Goal: Contribute content: Contribute content

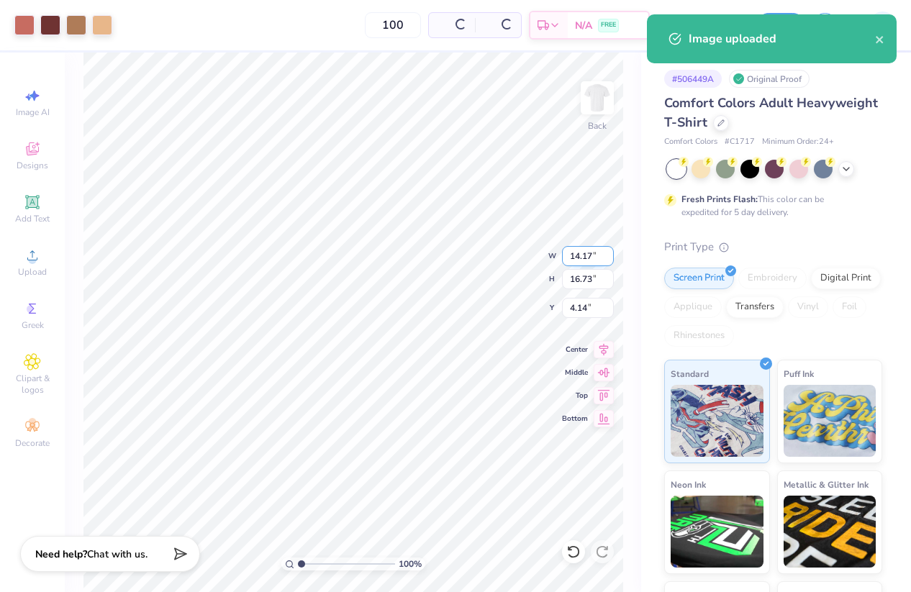
click at [575, 257] on input "14.17" at bounding box center [588, 256] width 52 height 20
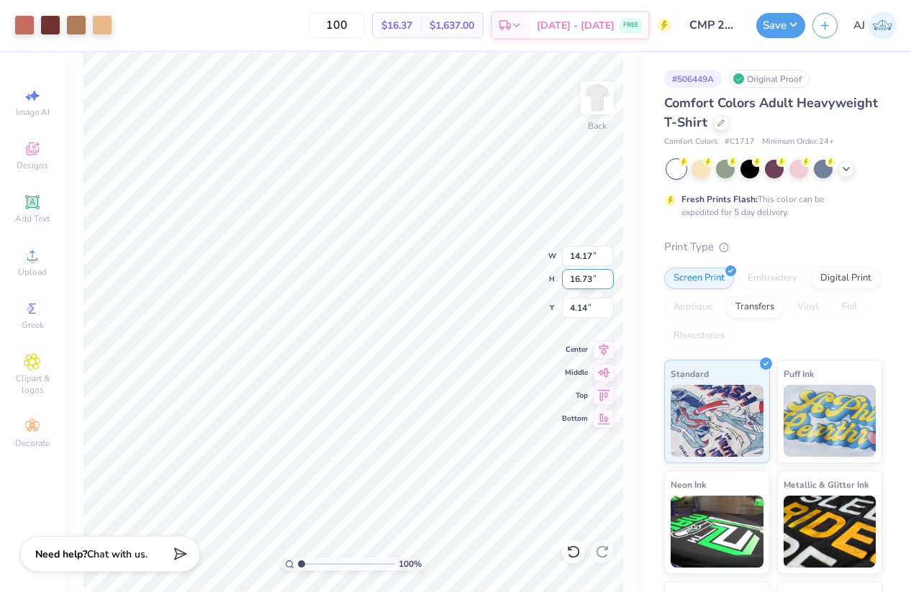
click at [578, 278] on input "16.73" at bounding box center [588, 279] width 52 height 20
type input "13"
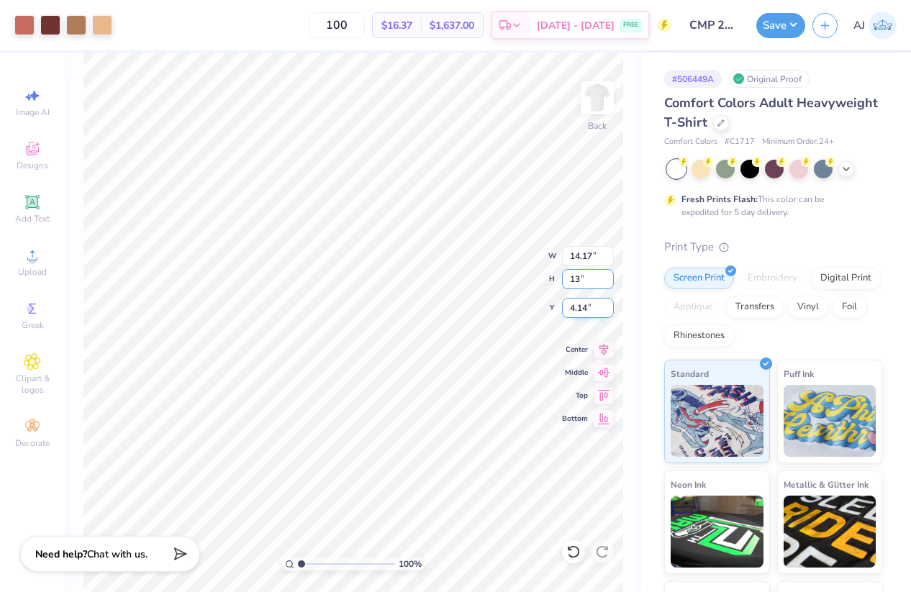
type input "11.02"
type input "13.00"
type input "3.00"
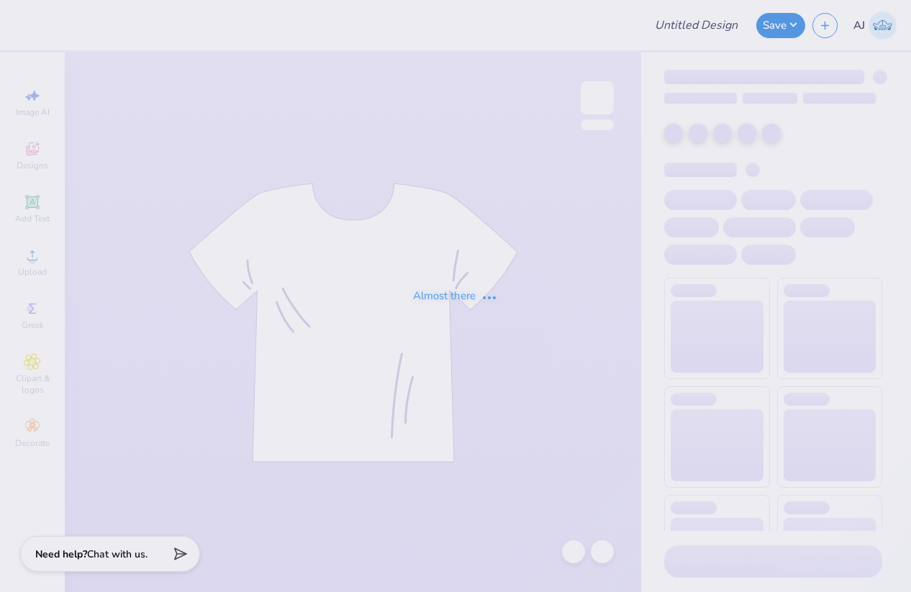
type input "CMP 2026 Swag - [GEOGRAPHIC_DATA][PERSON_NAME]"
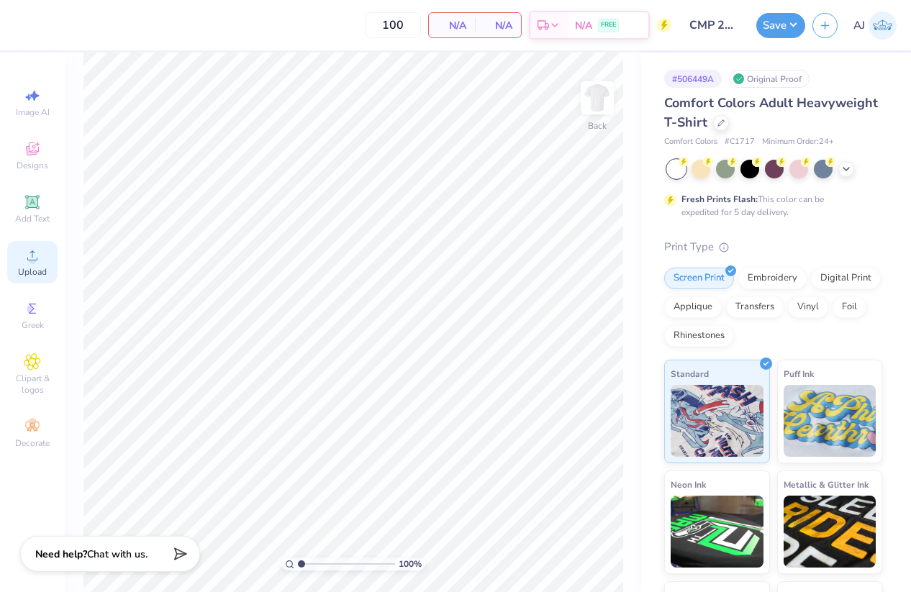
click at [32, 265] on div "Upload" at bounding box center [32, 262] width 50 height 42
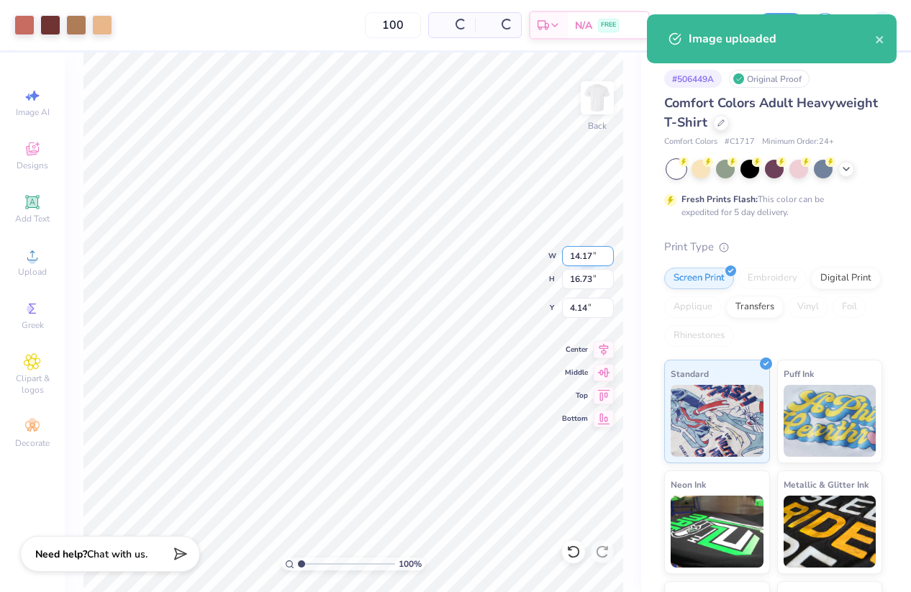
click at [591, 255] on input "14.17" at bounding box center [588, 256] width 52 height 20
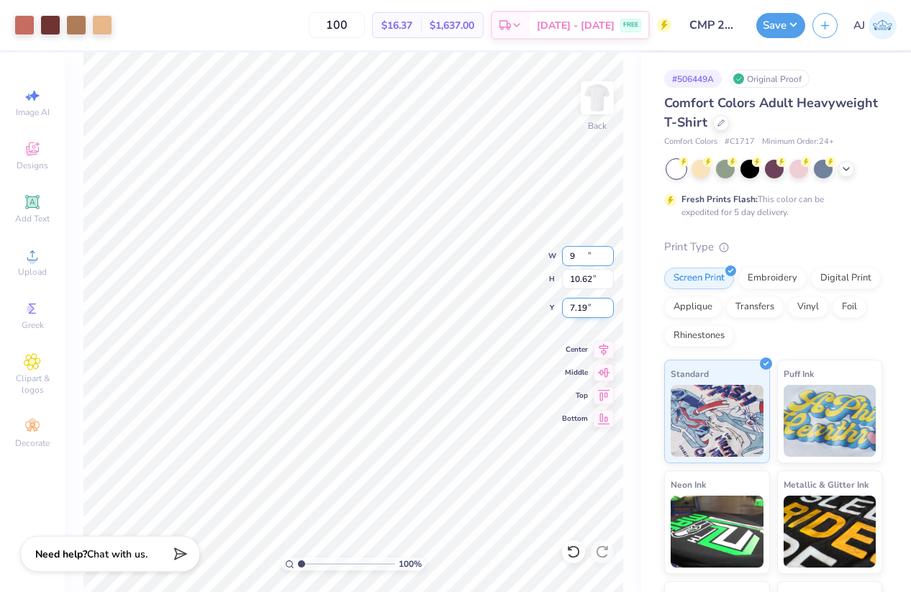
type input "9.00"
type input "10.62"
click at [585, 310] on input "7.19" at bounding box center [588, 308] width 52 height 20
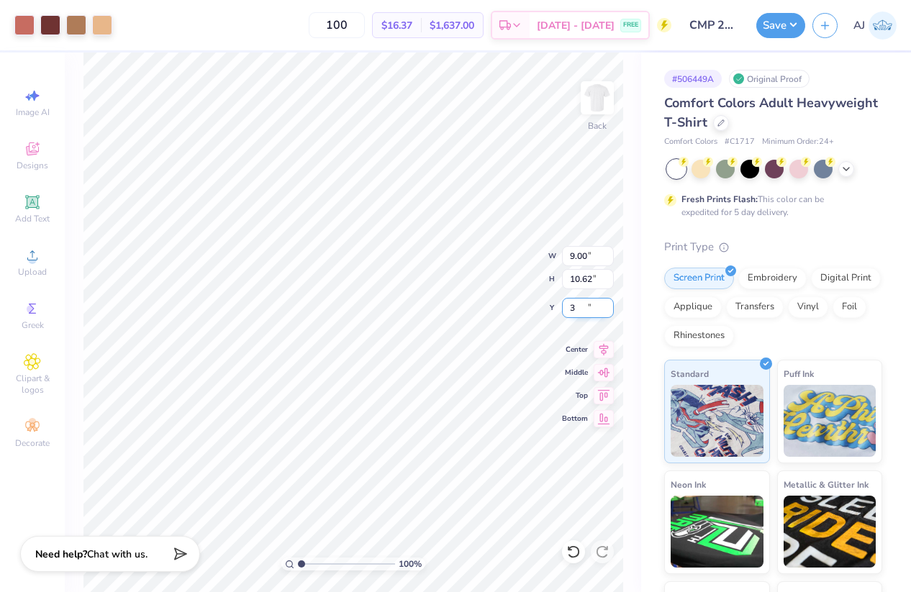
type input "3.00"
click at [575, 257] on input "9.00" at bounding box center [588, 256] width 52 height 20
type input "10.00"
type input "11.80"
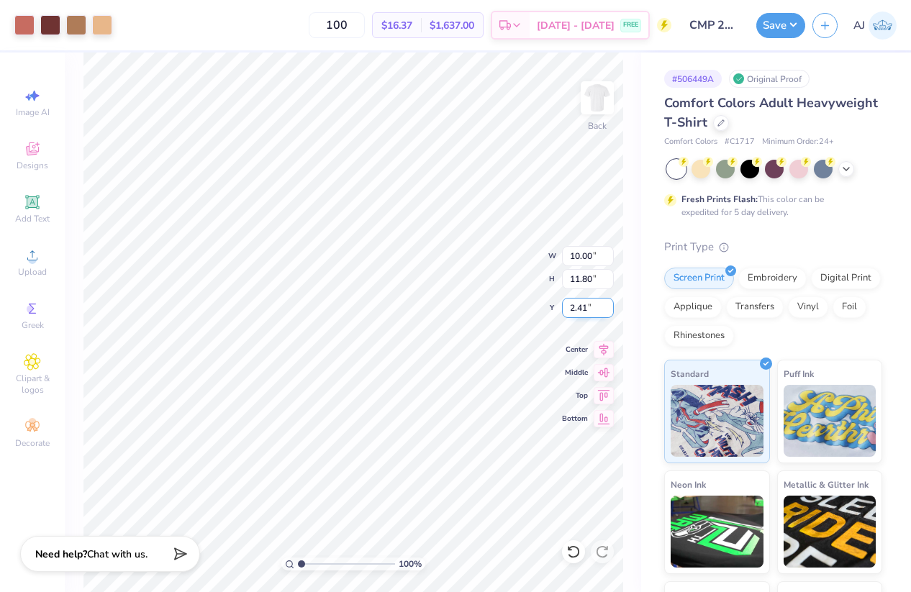
click at [580, 307] on input "2.41" at bounding box center [588, 308] width 52 height 20
type input "3.00"
click at [792, 22] on button "Save" at bounding box center [780, 23] width 49 height 25
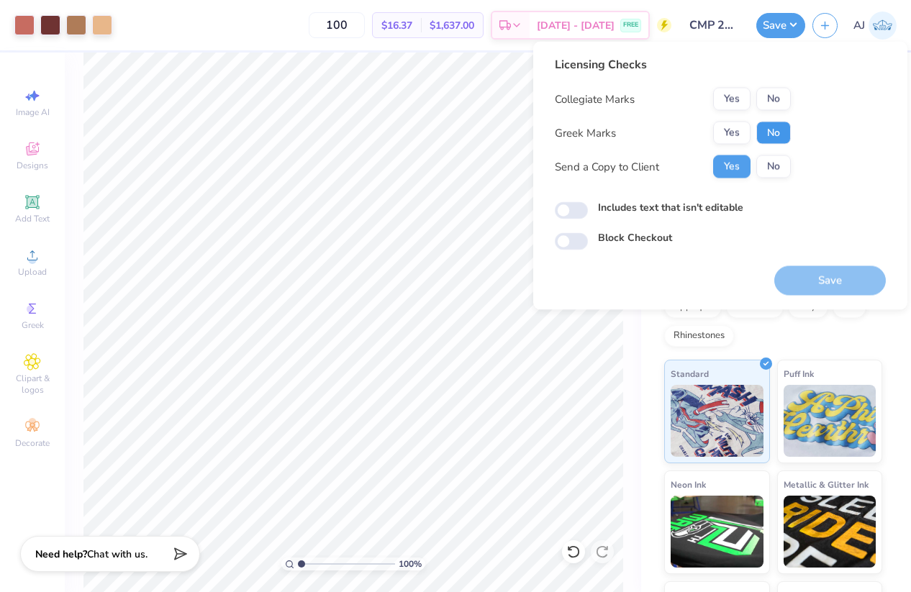
click at [763, 133] on button "No" at bounding box center [773, 133] width 35 height 23
click at [768, 99] on button "No" at bounding box center [773, 99] width 35 height 23
click at [576, 211] on input "Includes text that isn't editable" at bounding box center [571, 210] width 33 height 17
checkbox input "true"
click at [844, 291] on button "Save" at bounding box center [829, 280] width 111 height 29
